Goal: Answer question/provide support

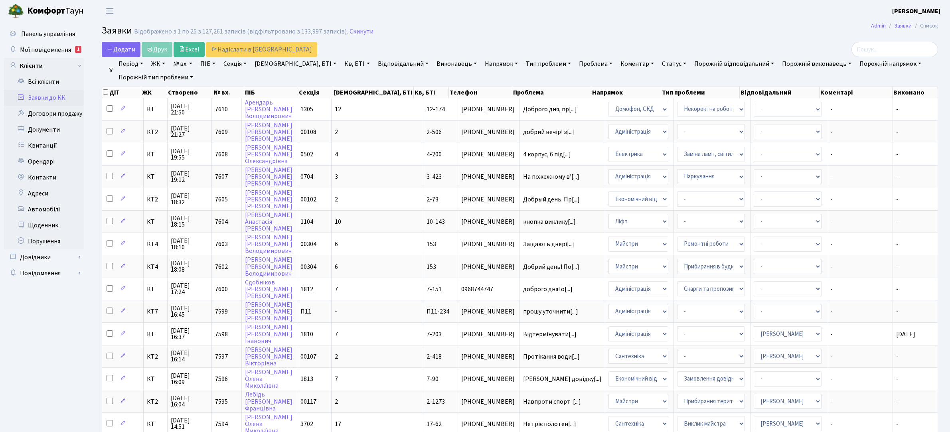
select select "25"
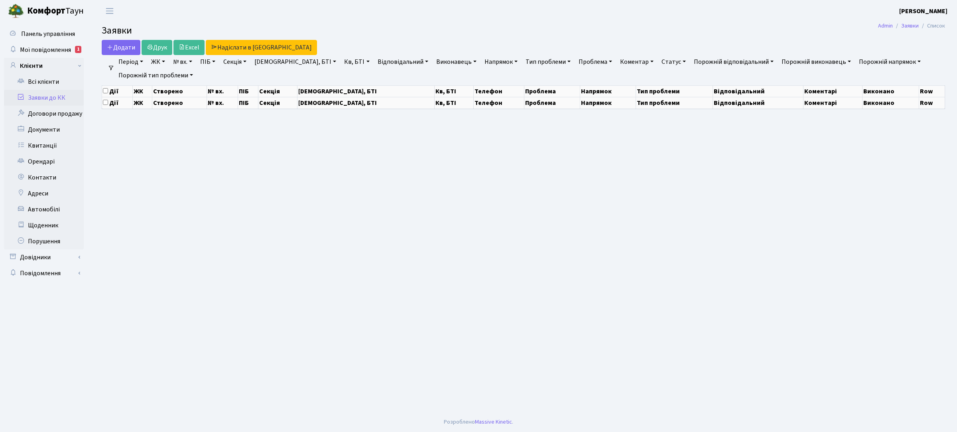
select select "25"
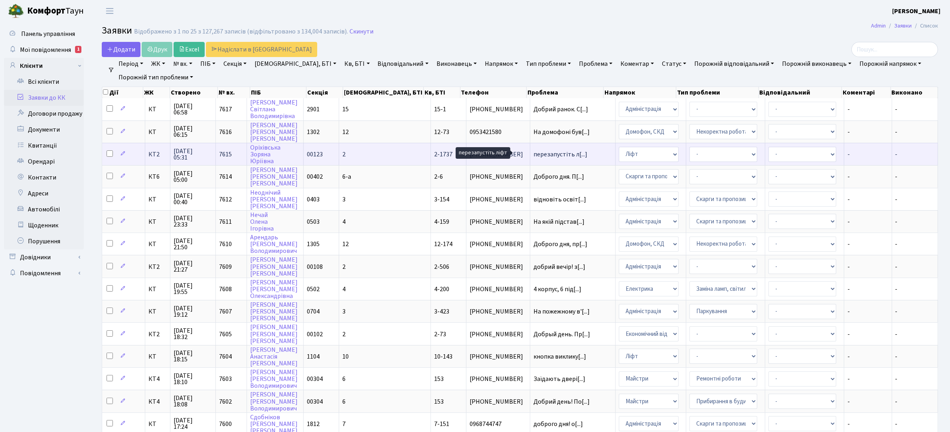
click at [533, 153] on span "перезапустіть л[...]" at bounding box center [560, 154] width 54 height 9
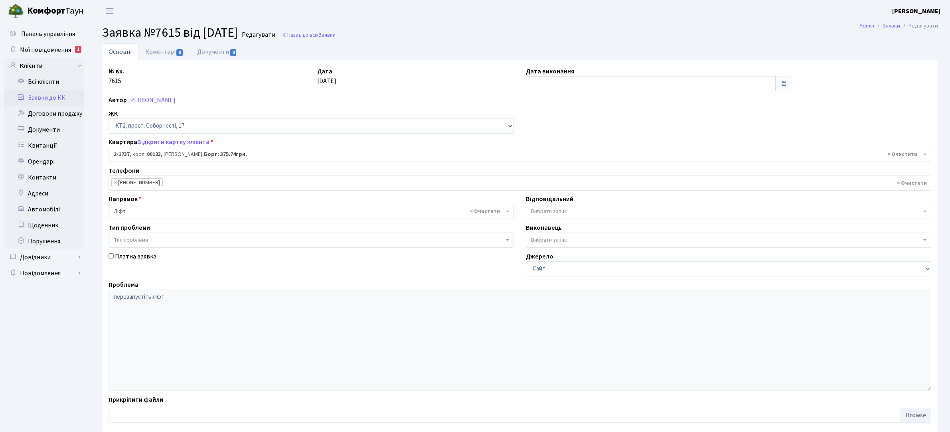
select select "13352"
click at [59, 95] on link "Заявки до КК" at bounding box center [44, 98] width 80 height 16
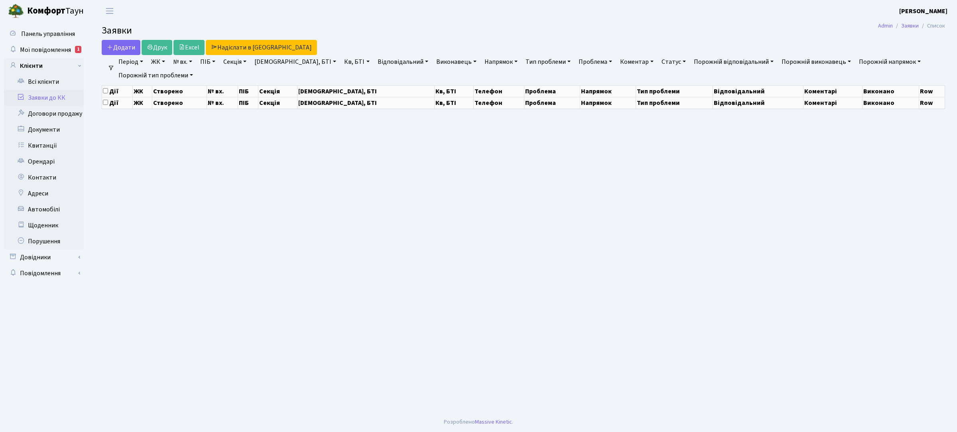
select select "25"
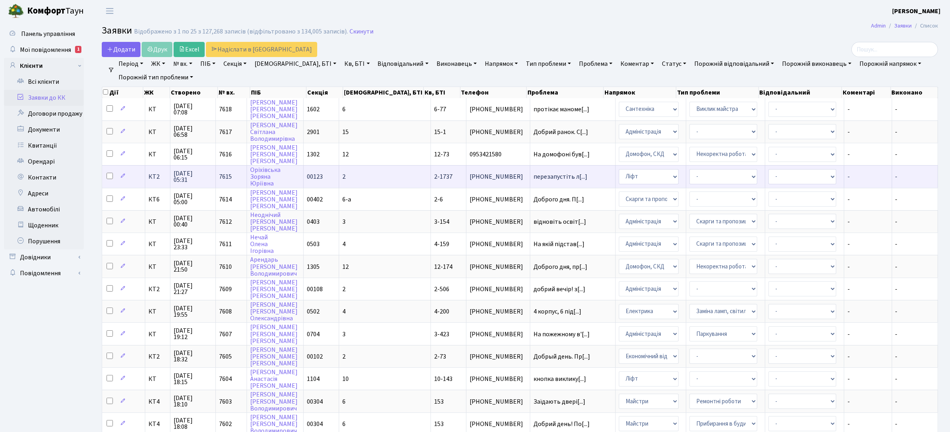
click at [378, 178] on td "2" at bounding box center [385, 176] width 92 height 22
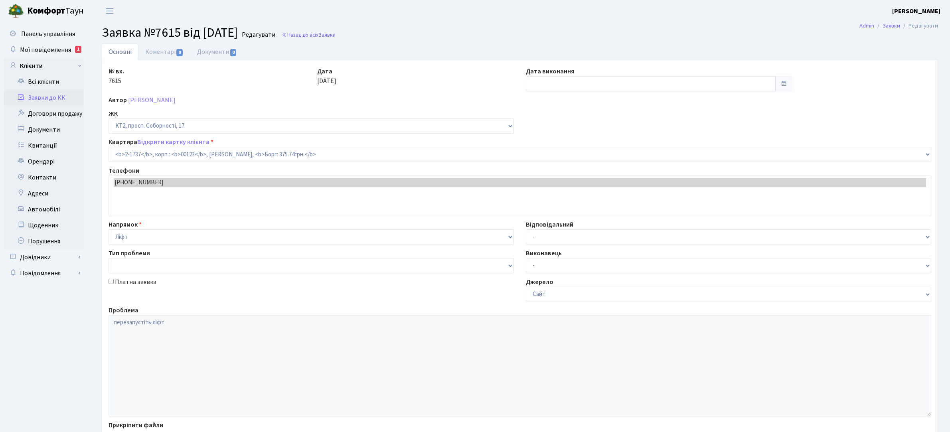
select select "13352"
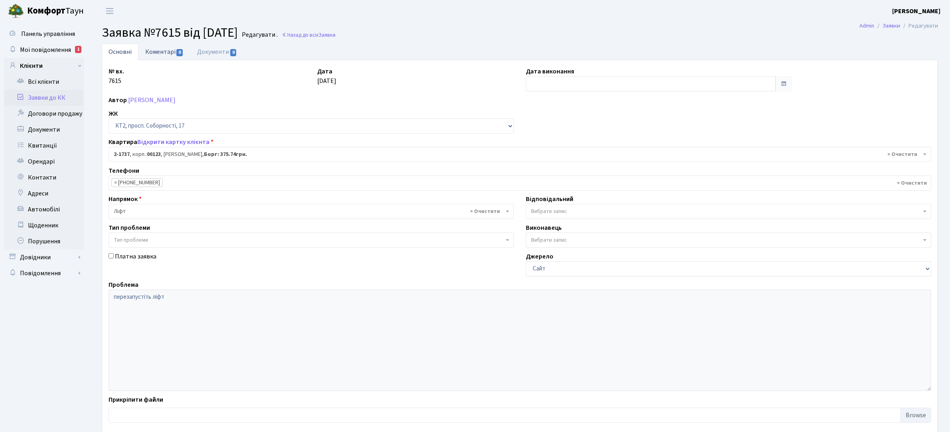
click at [171, 53] on link "Коментарі 0" at bounding box center [164, 51] width 52 height 16
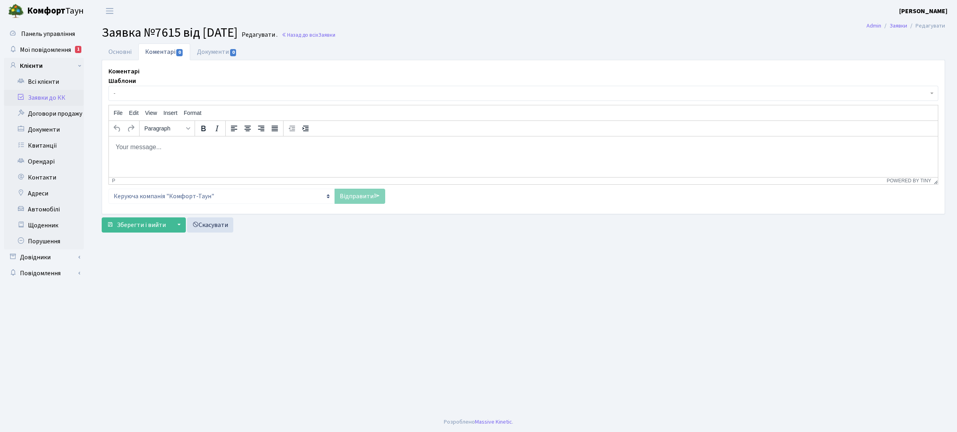
click at [212, 147] on p "Rich Text Area. Press ALT-0 for help." at bounding box center [523, 146] width 816 height 9
click at [362, 198] on link "Відправити" at bounding box center [360, 196] width 51 height 15
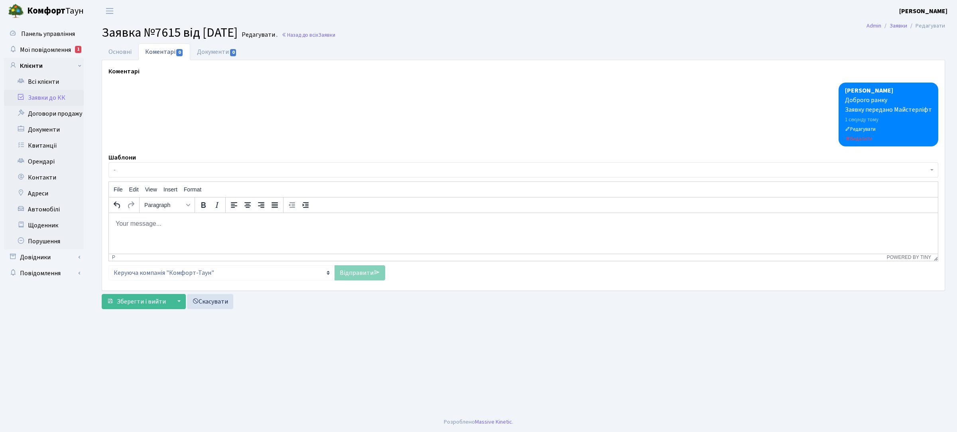
click at [56, 98] on link "Заявки до КК" at bounding box center [44, 98] width 80 height 16
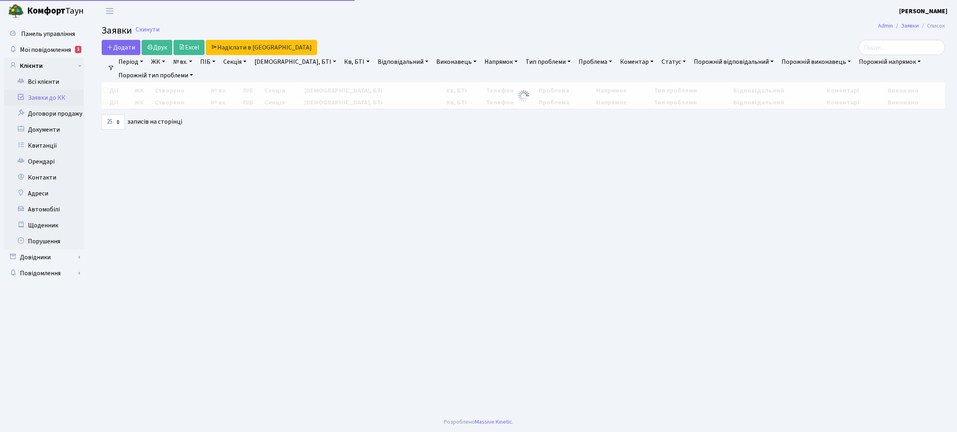
select select "25"
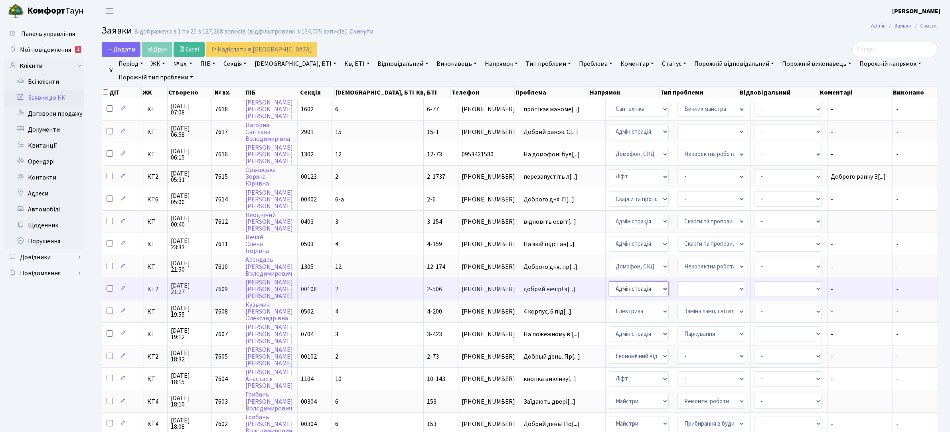
click at [609, 283] on select "- Адміністрація Домофон, СКД Ліфт Майстри Сантехніка Економічний відділ Електри…" at bounding box center [639, 288] width 60 height 15
select select "16"
click at [523, 285] on span "добрий вечір! з[...]" at bounding box center [549, 289] width 52 height 9
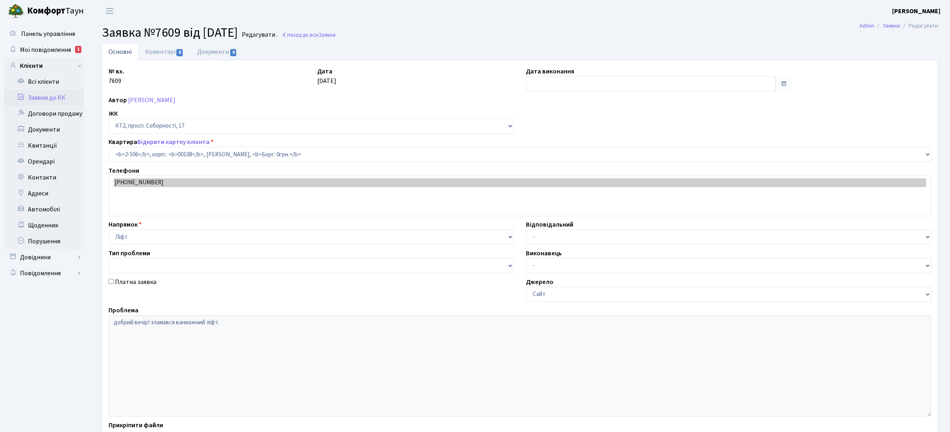
select select "15550"
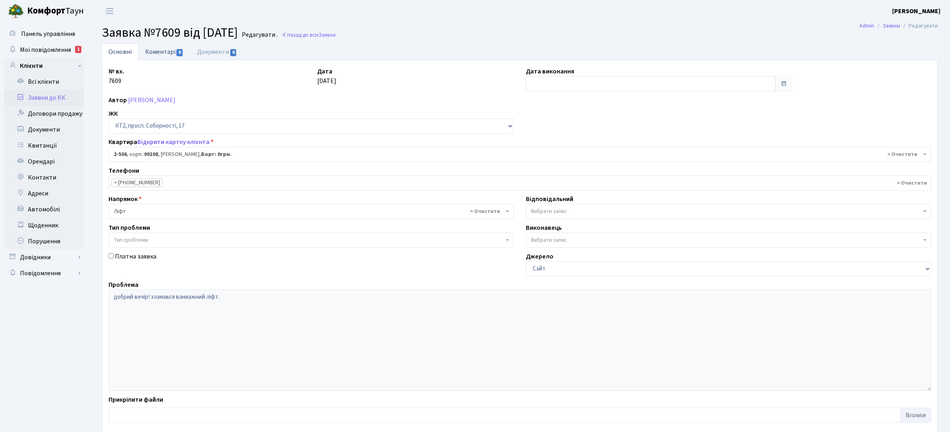
click at [165, 50] on link "Коментарі 0" at bounding box center [164, 51] width 52 height 16
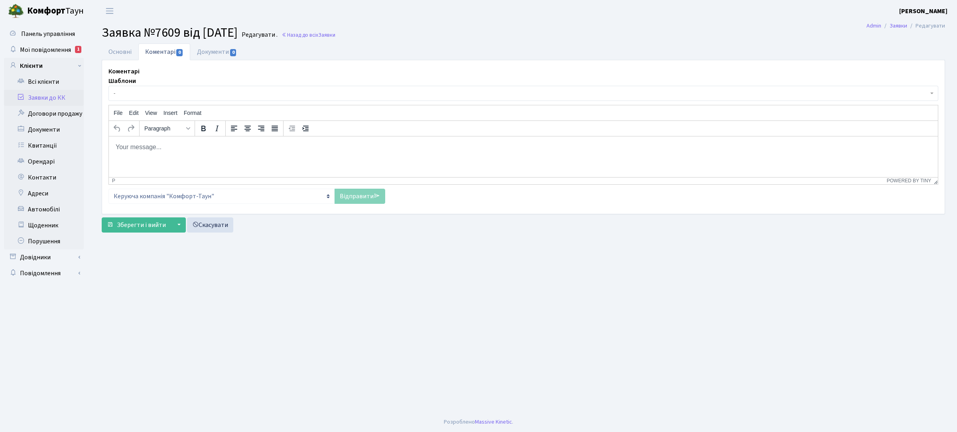
click at [190, 150] on p "Rich Text Area. Press ALT-0 for help." at bounding box center [523, 146] width 816 height 9
click at [361, 192] on link "Відправити" at bounding box center [360, 196] width 51 height 15
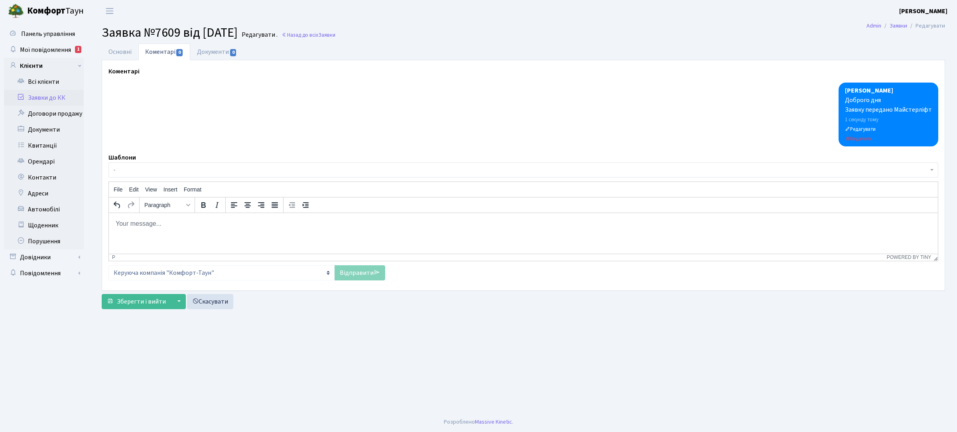
click at [52, 94] on link "Заявки до КК" at bounding box center [44, 98] width 80 height 16
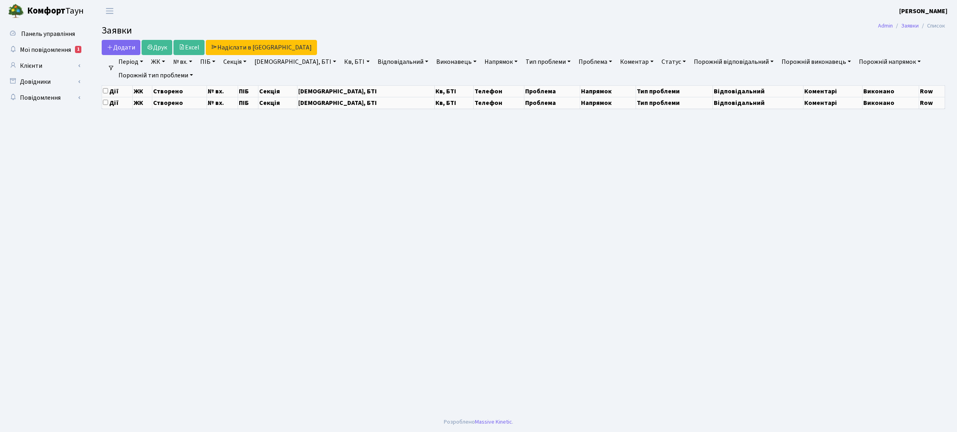
select select "25"
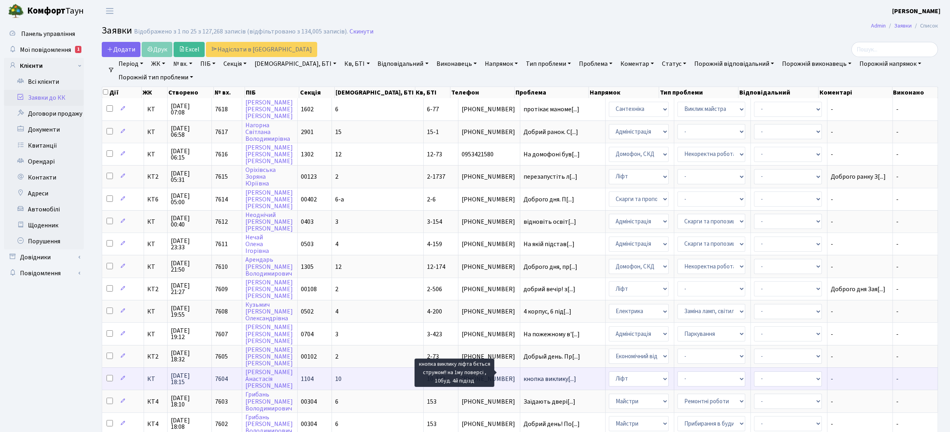
click at [528, 374] on span "кнопка виклику[...]" at bounding box center [549, 378] width 53 height 9
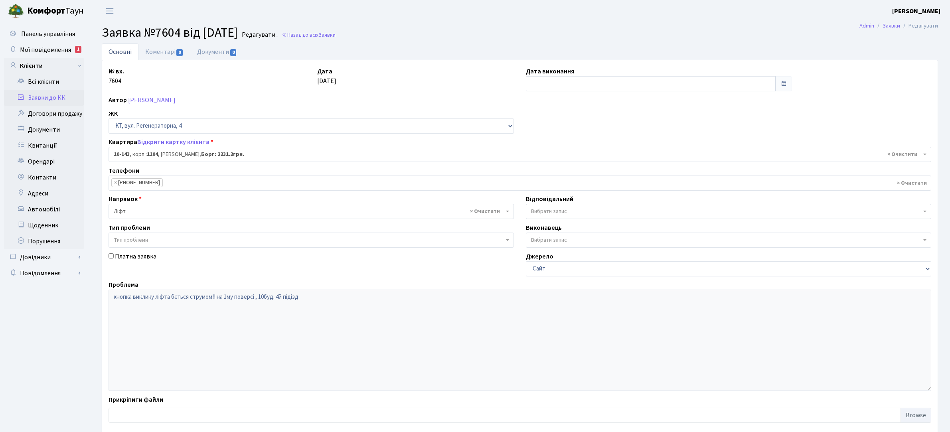
select select "6712"
click at [162, 53] on link "Коментарі 0" at bounding box center [164, 51] width 52 height 16
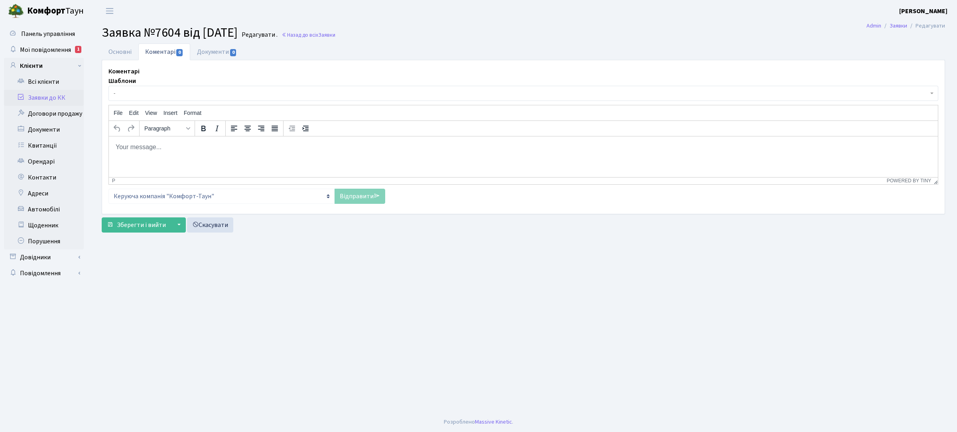
click at [209, 148] on p "Rich Text Area. Press ALT-0 for help." at bounding box center [523, 146] width 816 height 9
click at [359, 200] on link "Відправити" at bounding box center [360, 196] width 51 height 15
